Goal: Task Accomplishment & Management: Use online tool/utility

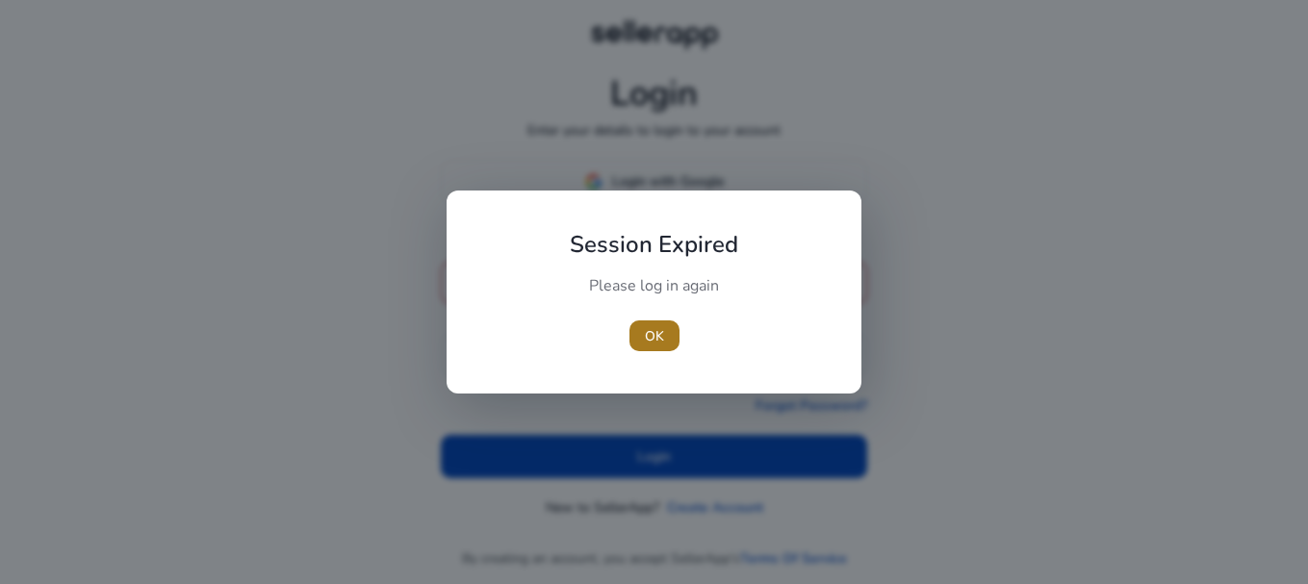
click at [653, 330] on span "OK" at bounding box center [654, 336] width 19 height 20
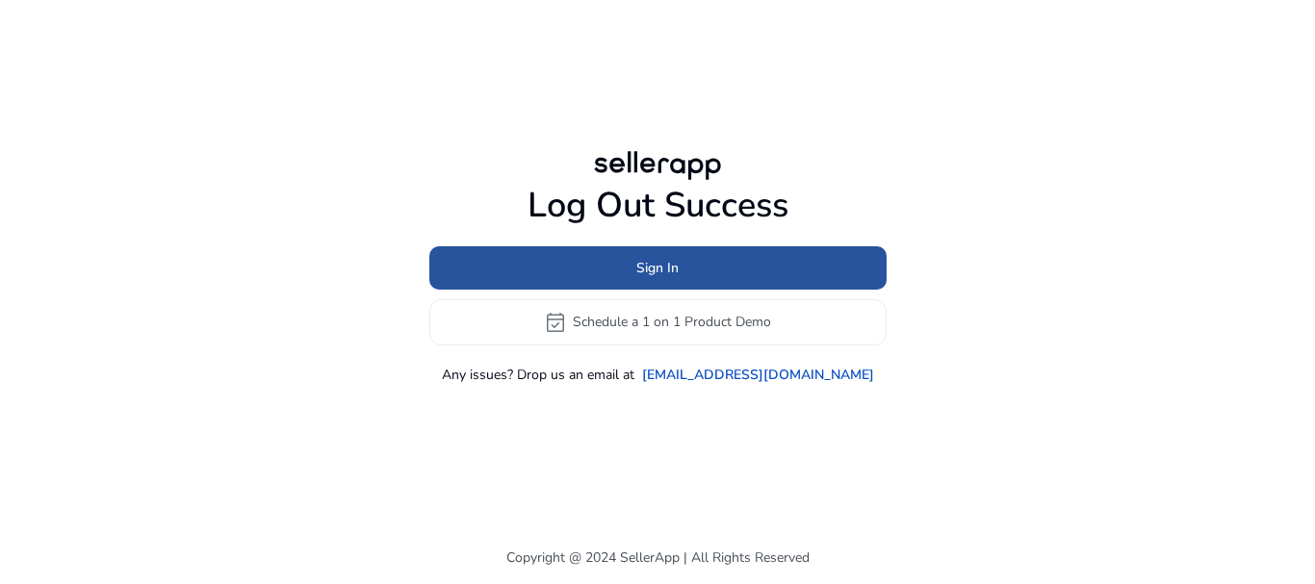
click at [679, 263] on span at bounding box center [657, 267] width 457 height 46
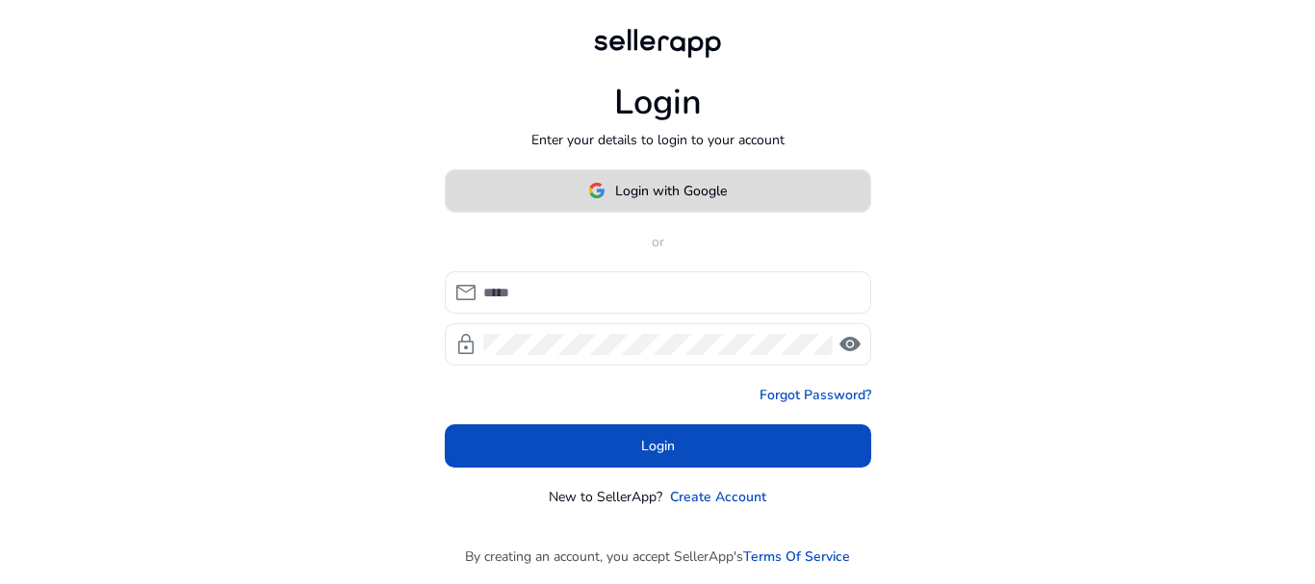
click at [646, 189] on span "Login with Google" at bounding box center [671, 191] width 112 height 20
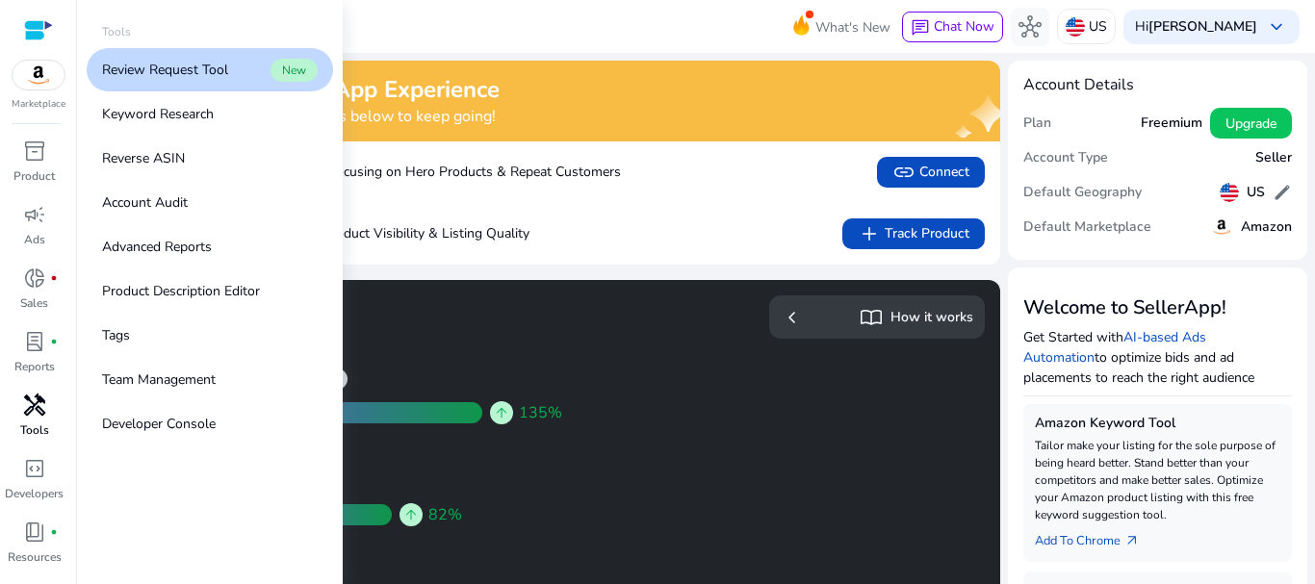
click at [31, 404] on span "handyman" at bounding box center [34, 405] width 23 height 23
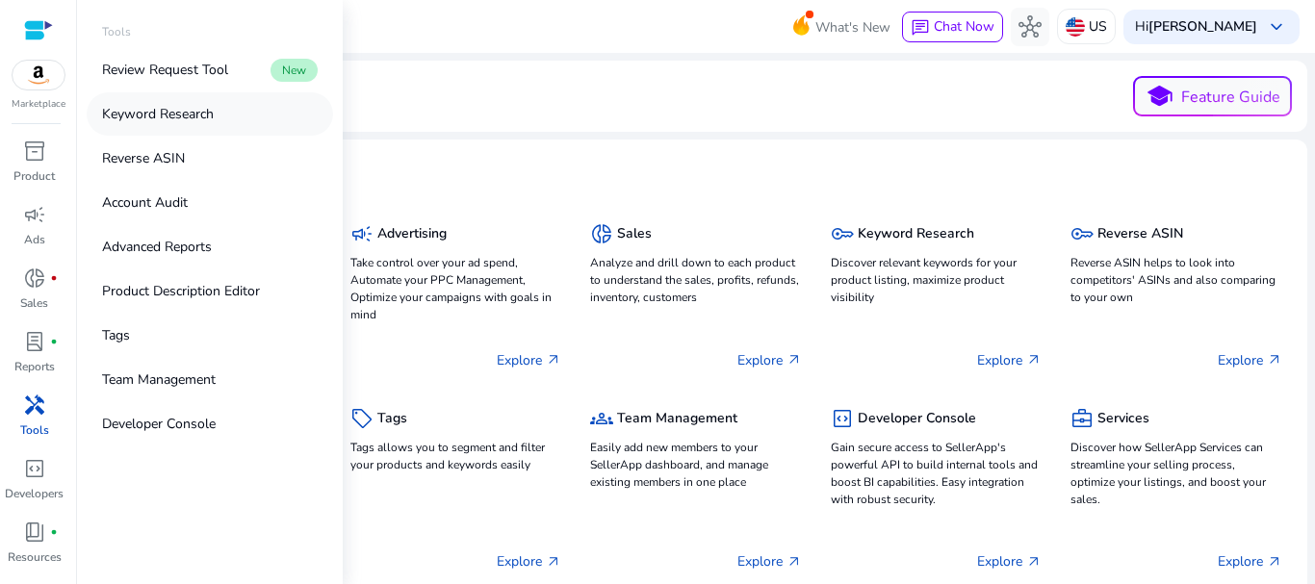
click at [154, 116] on p "Keyword Research" at bounding box center [158, 114] width 112 height 20
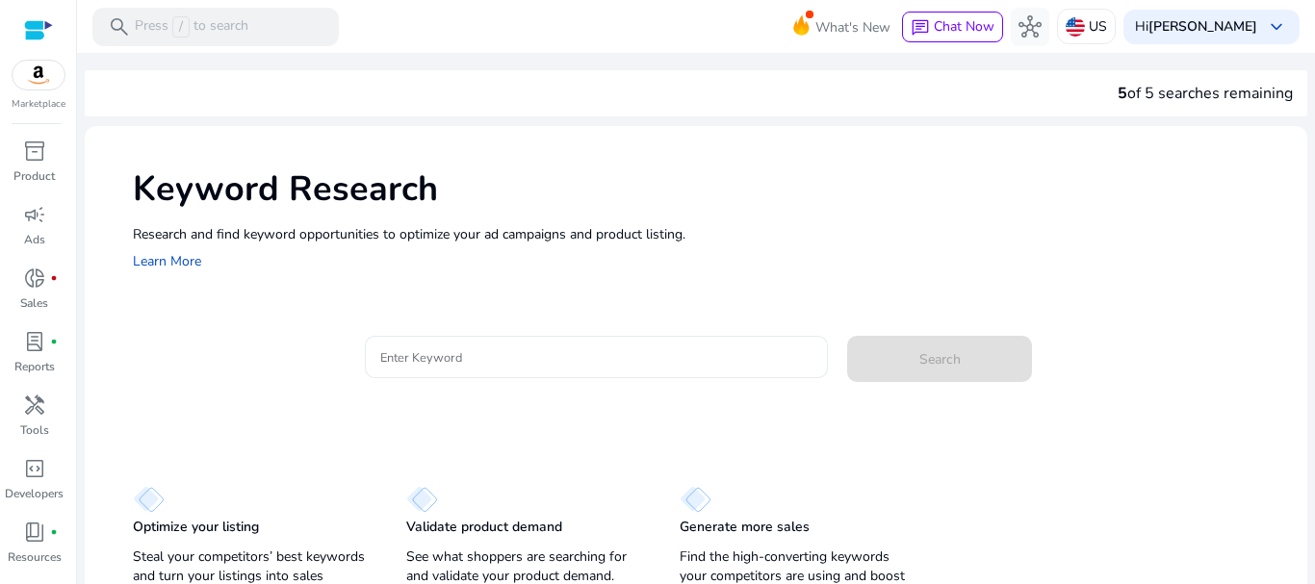
click at [397, 356] on input "Enter Keyword" at bounding box center [596, 357] width 433 height 21
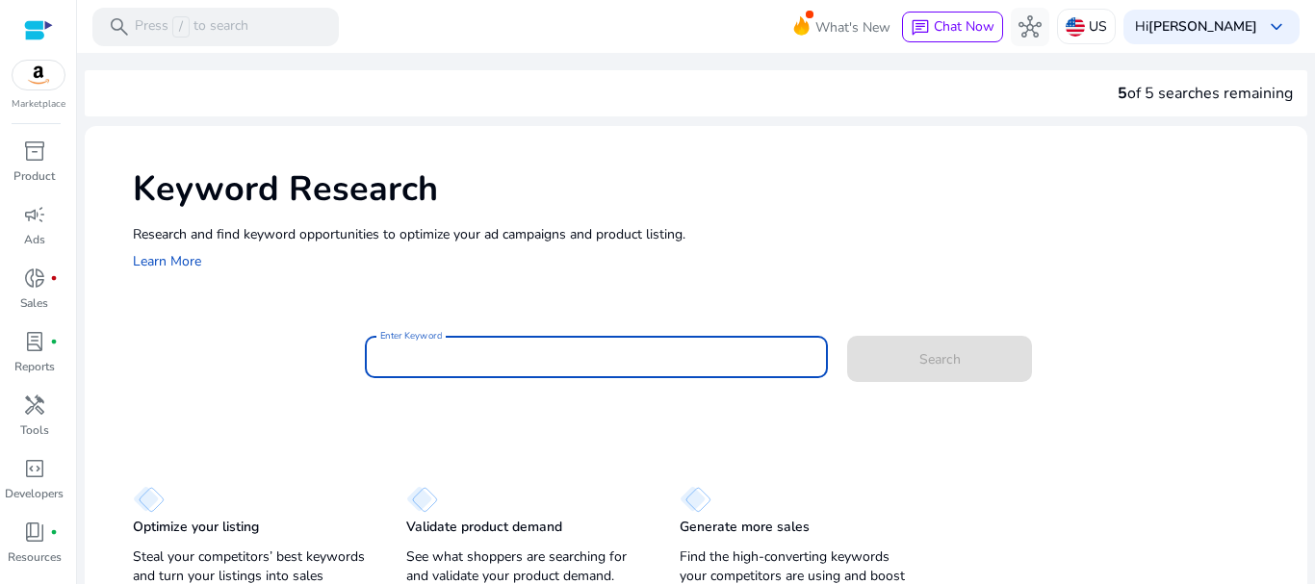
paste input "**********"
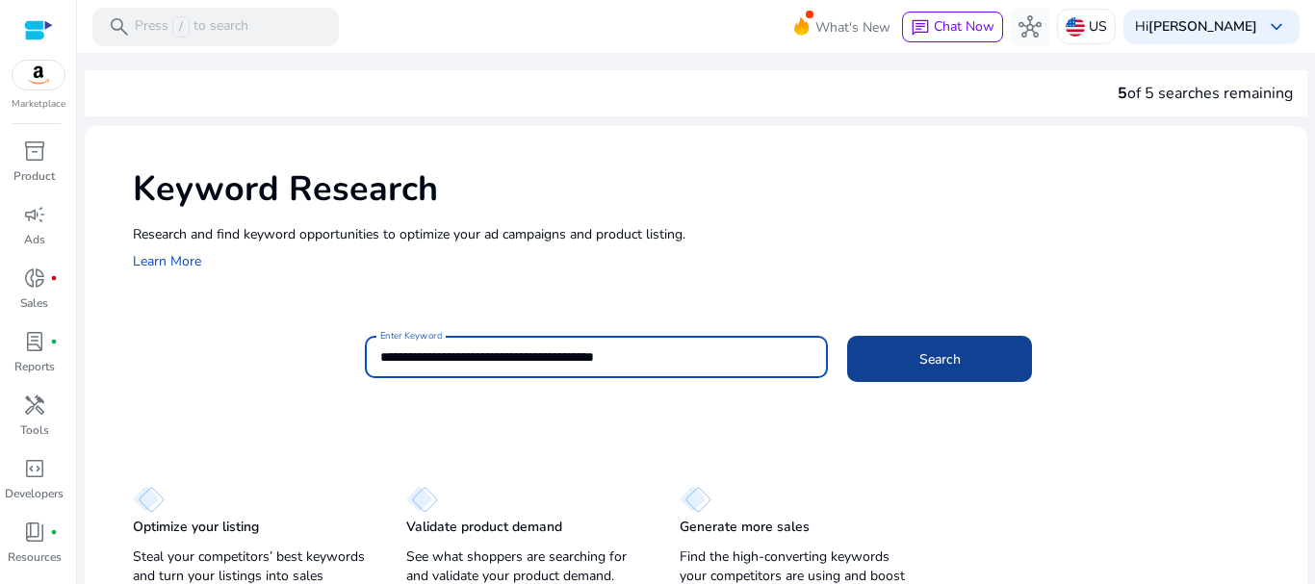
type input "**********"
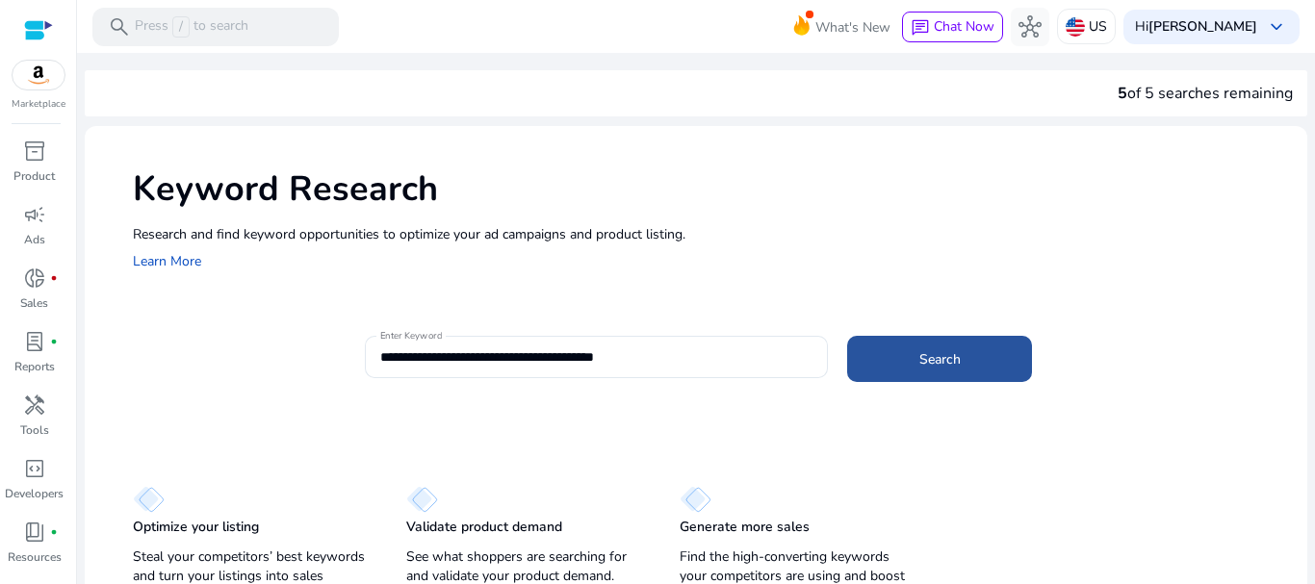
click at [975, 368] on span at bounding box center [939, 359] width 185 height 46
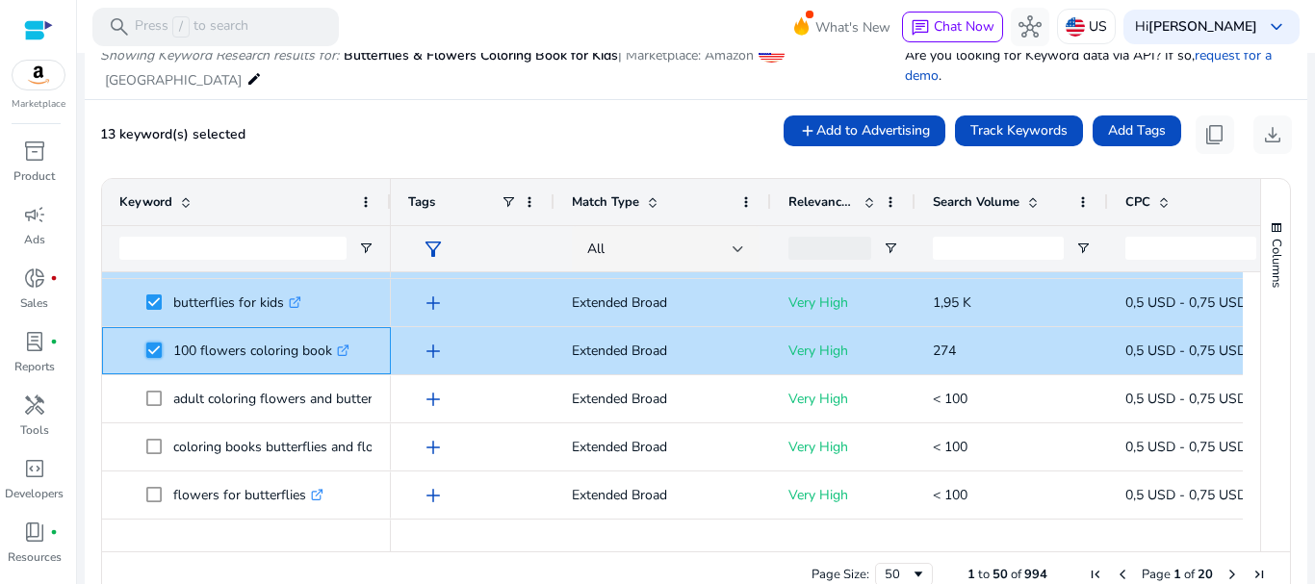
scroll to position [638, 0]
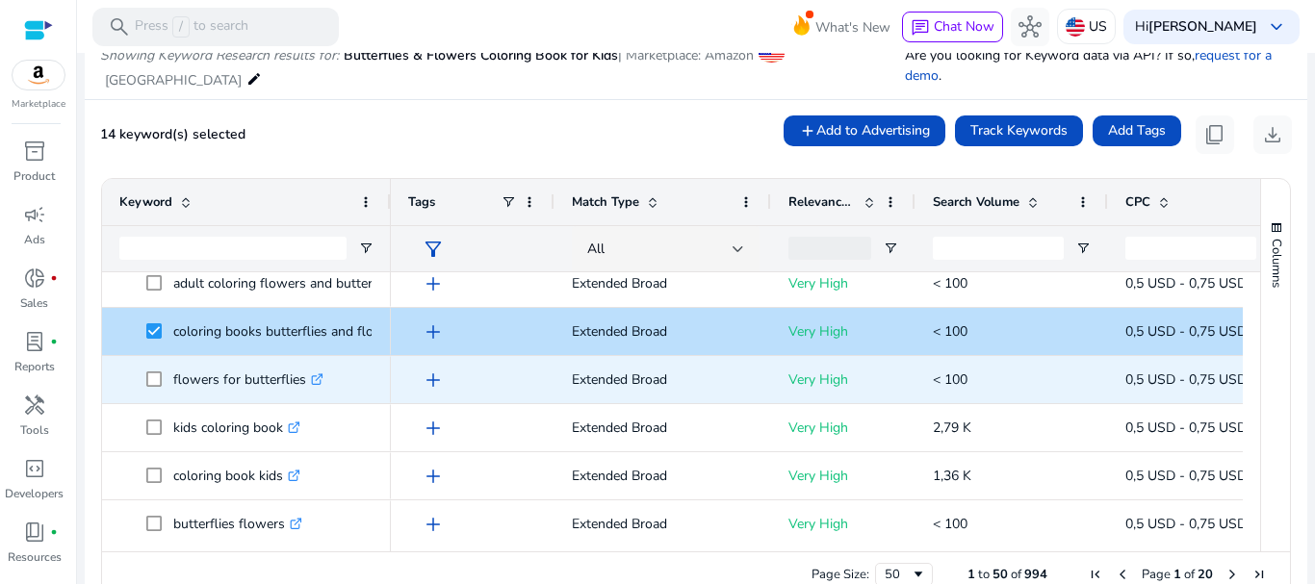
click at [145, 376] on span "flowers for butterflies .st0{fill:#2c8af8}" at bounding box center [246, 379] width 254 height 39
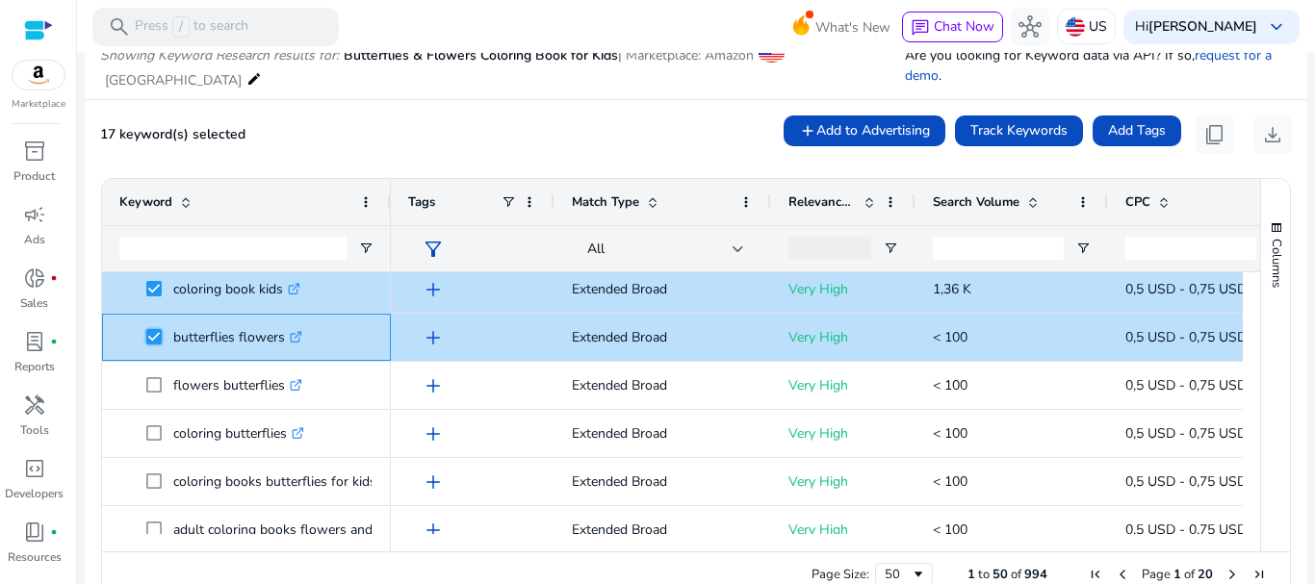
scroll to position [913, 0]
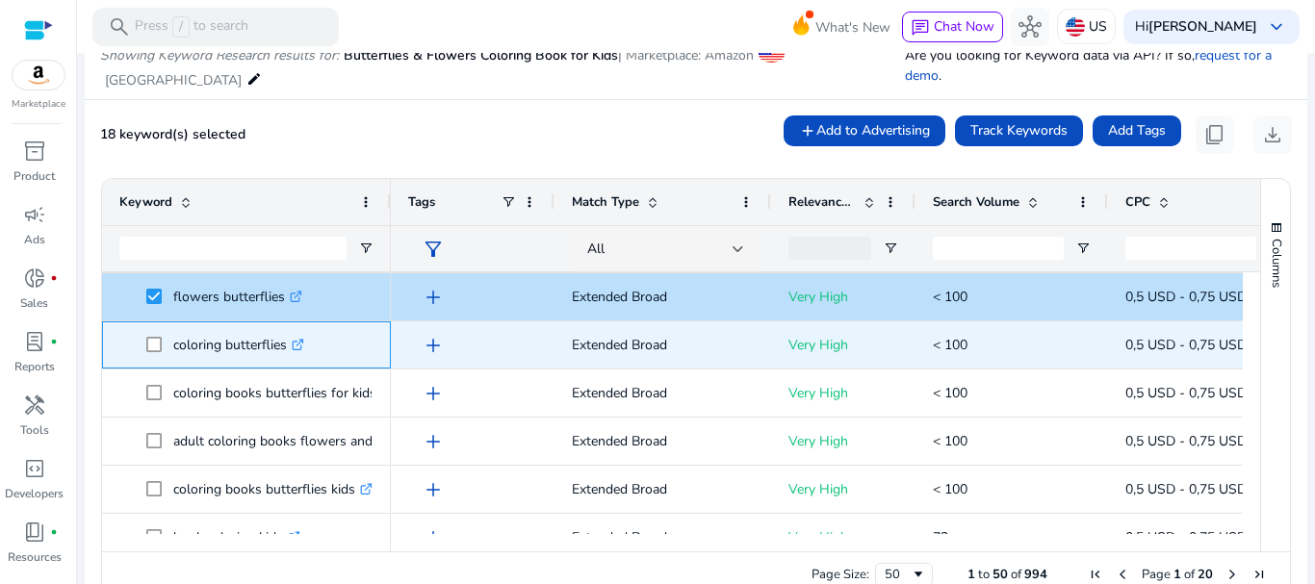
click at [166, 337] on span at bounding box center [159, 344] width 27 height 39
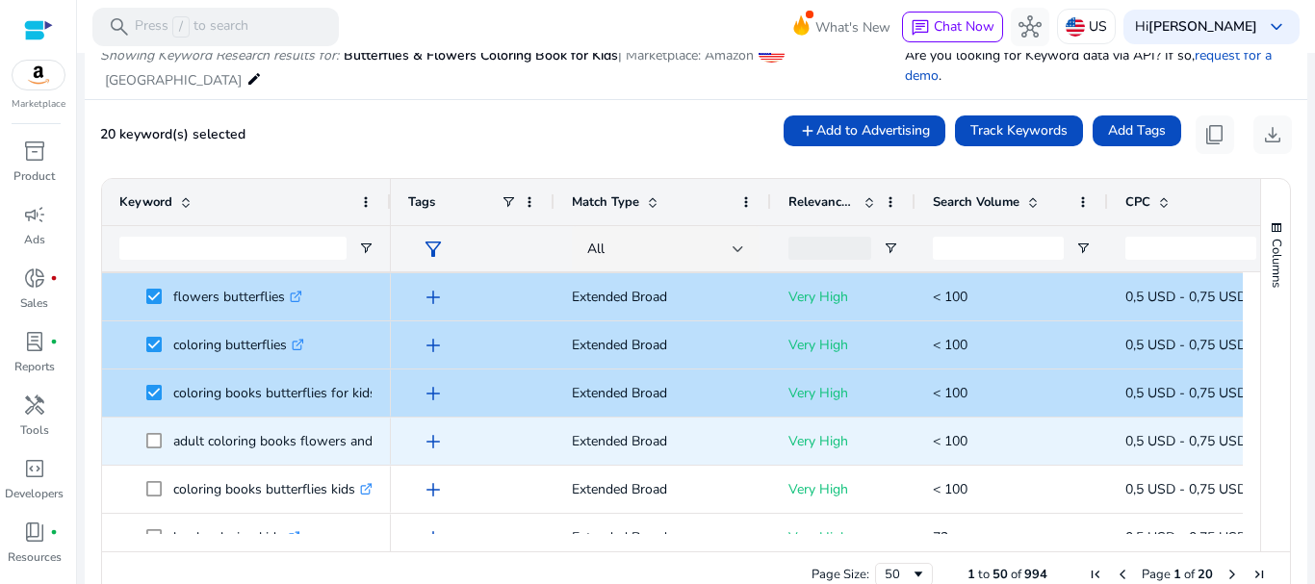
click at [163, 446] on span at bounding box center [159, 441] width 27 height 39
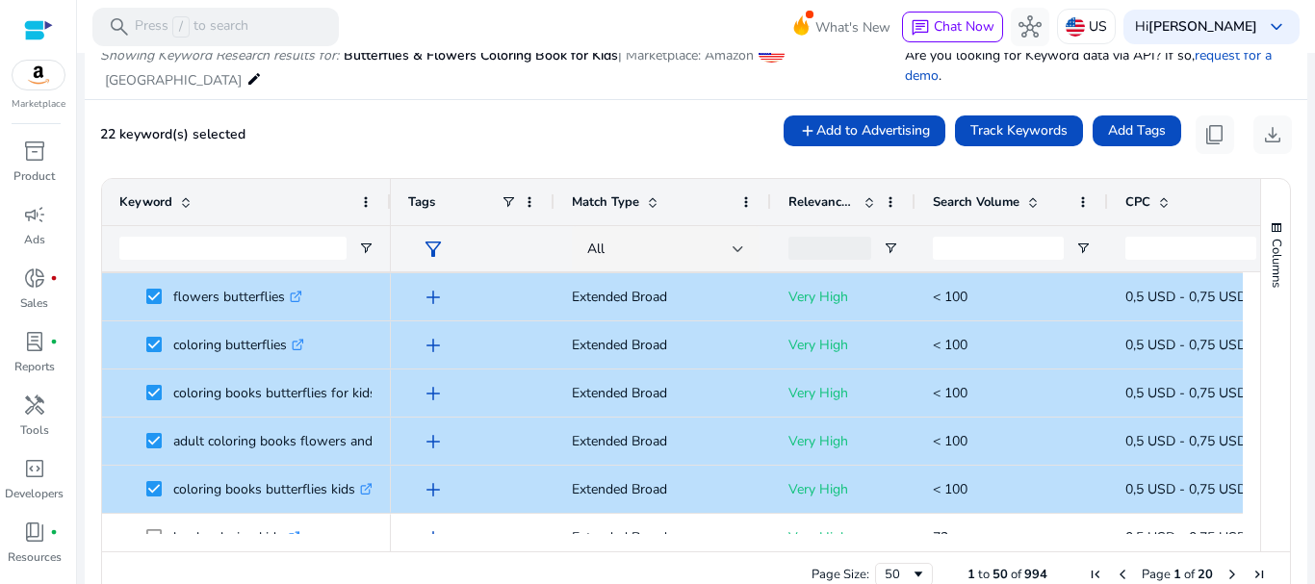
drag, startPoint x: 1244, startPoint y: 390, endPoint x: 1254, endPoint y: 430, distance: 41.8
click at [1254, 430] on div "Keyword Tags Match Type 19" at bounding box center [696, 365] width 1188 height 373
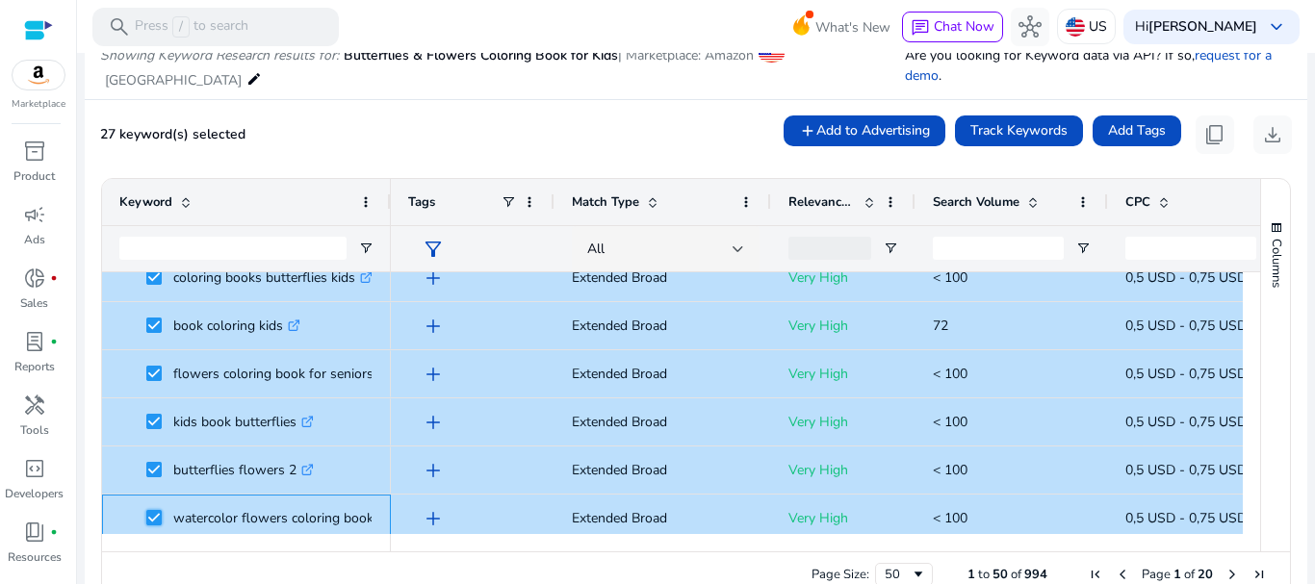
scroll to position [0, 0]
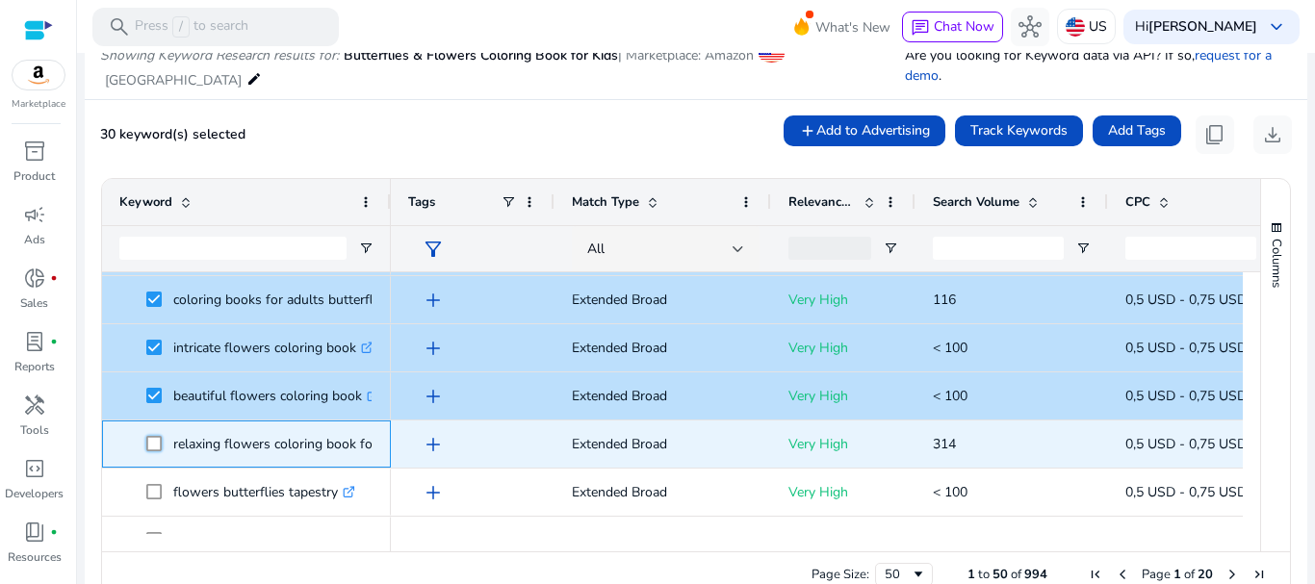
click at [153, 483] on div "butterflies flowers .st0{fill:#2c8af8} flowers butterflies .st0{fill:#2c8af8} c…" at bounding box center [246, 84] width 289 height 2406
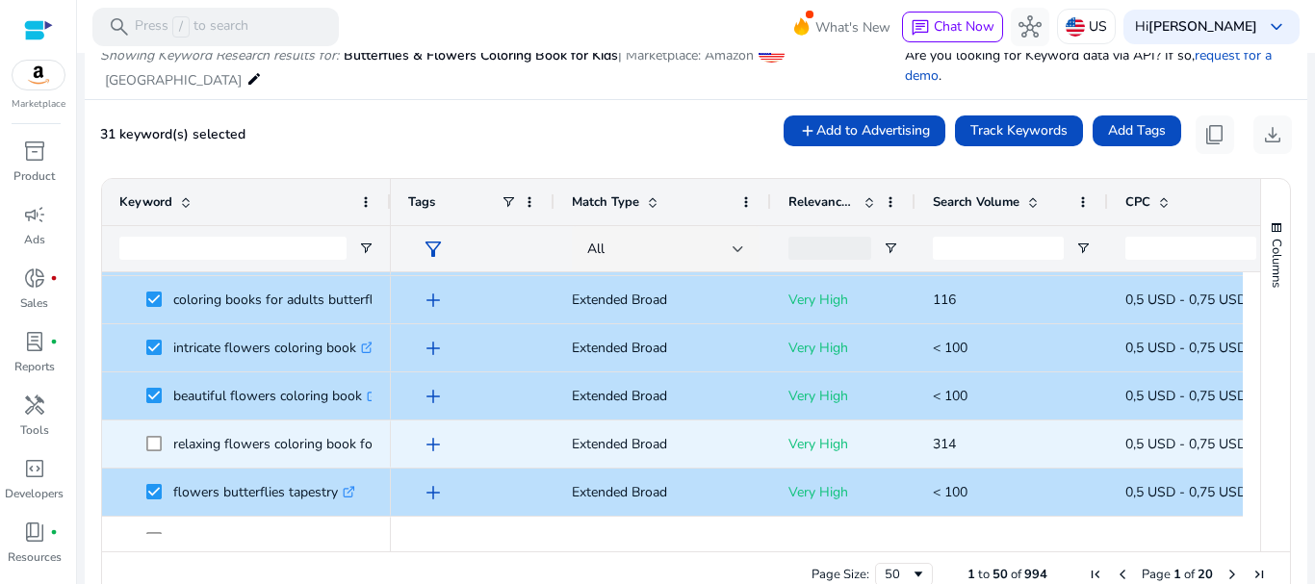
click at [155, 452] on span at bounding box center [159, 443] width 27 height 39
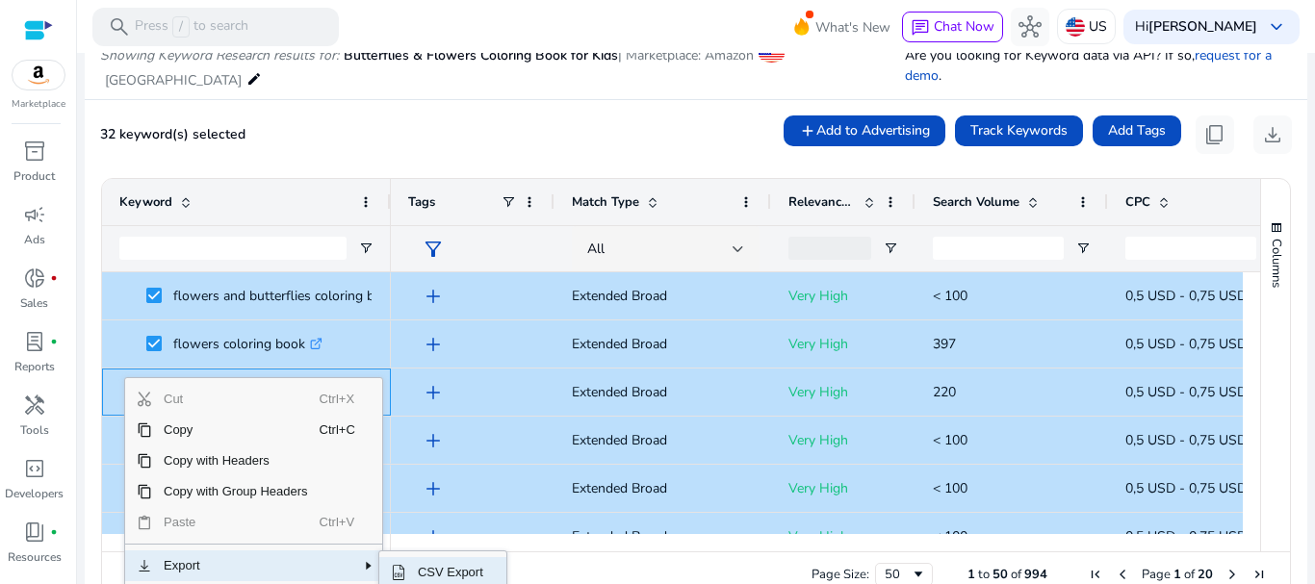
click at [430, 567] on span "CSV Export" at bounding box center [450, 572] width 89 height 31
